Goal: Task Accomplishment & Management: Complete application form

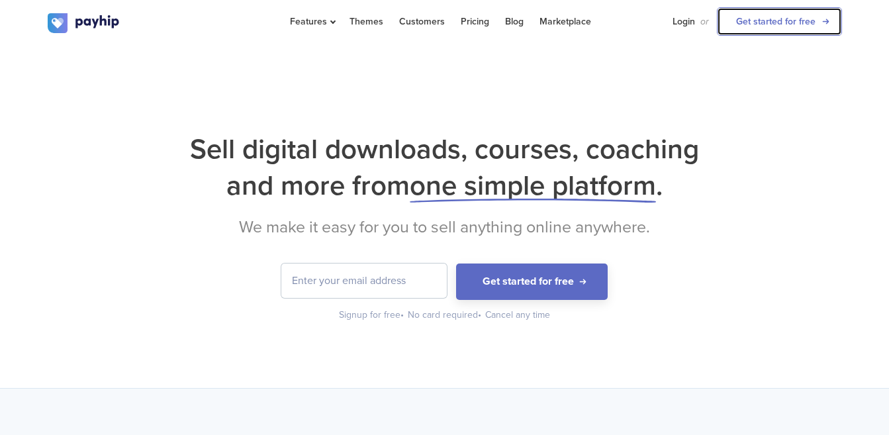
click at [775, 24] on link "Get started for free" at bounding box center [779, 21] width 125 height 28
click at [128, 245] on div "Sell digital downloads, courses, coaching and more from one simple platform . W…" at bounding box center [445, 226] width 794 height 191
click at [369, 102] on div "Sell digital downloads, courses, coaching and more from one simple platform . W…" at bounding box center [444, 216] width 889 height 343
click at [163, 179] on h1 "Sell digital downloads, courses, coaching and more from one simple platform ." at bounding box center [445, 167] width 794 height 73
click at [188, 296] on form "Get started for free" at bounding box center [445, 281] width 794 height 36
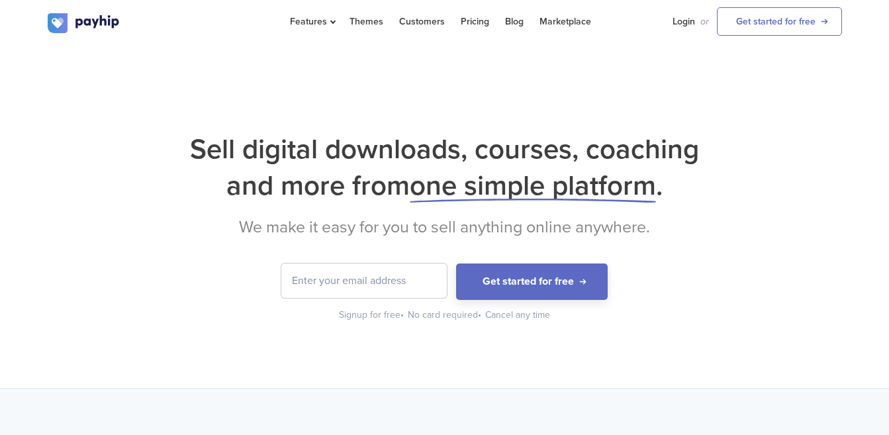
click at [525, 101] on div "Sell digital downloads, courses, coaching and more from one simple platform . W…" at bounding box center [444, 216] width 889 height 343
